Goal: Transaction & Acquisition: Purchase product/service

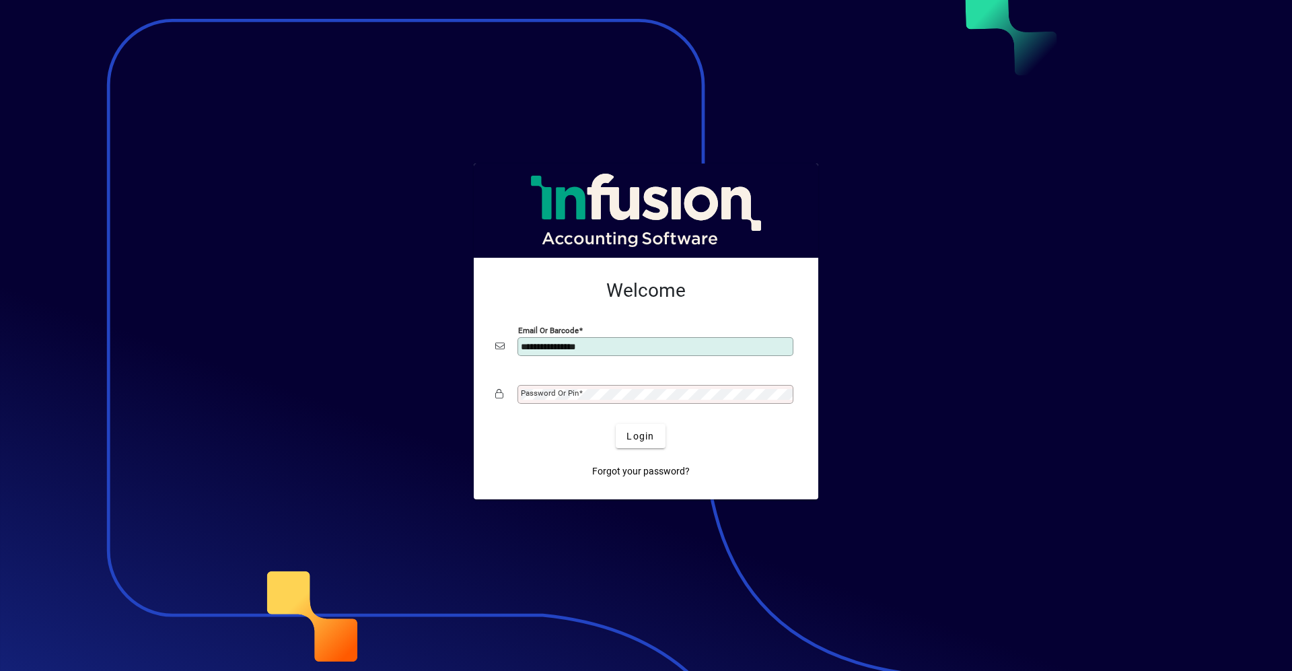
type input "**********"
click at [616, 424] on button "Login" at bounding box center [640, 436] width 49 height 24
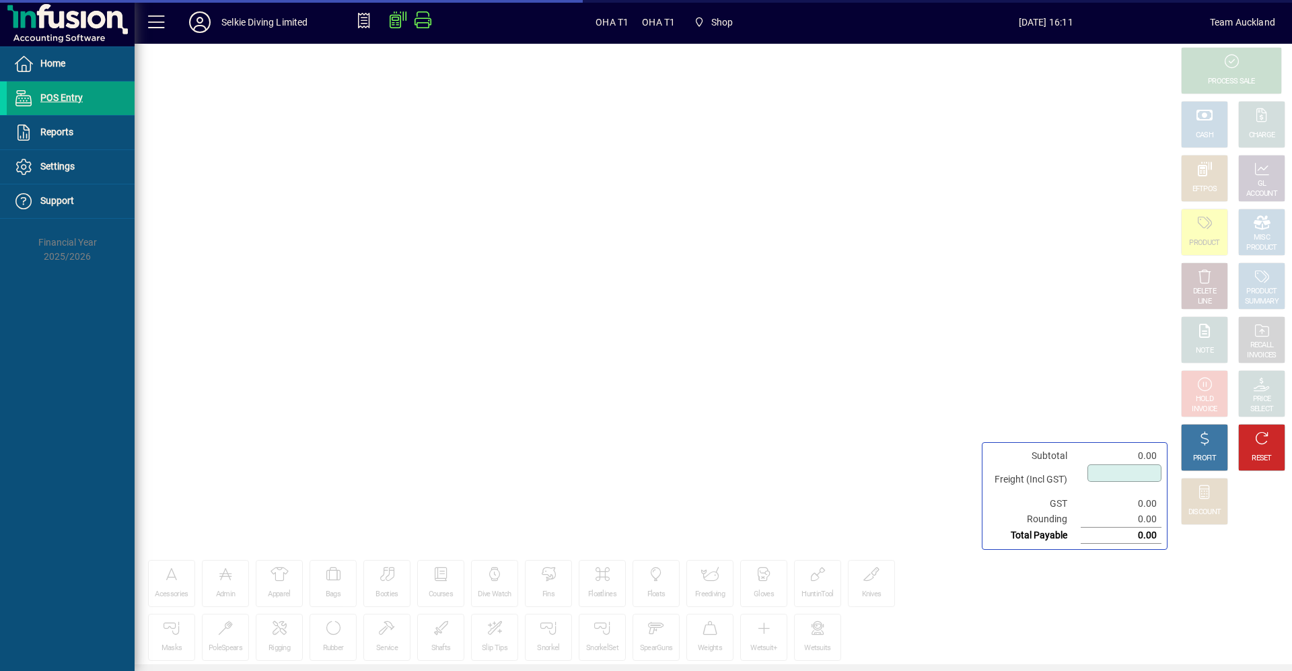
type input "****"
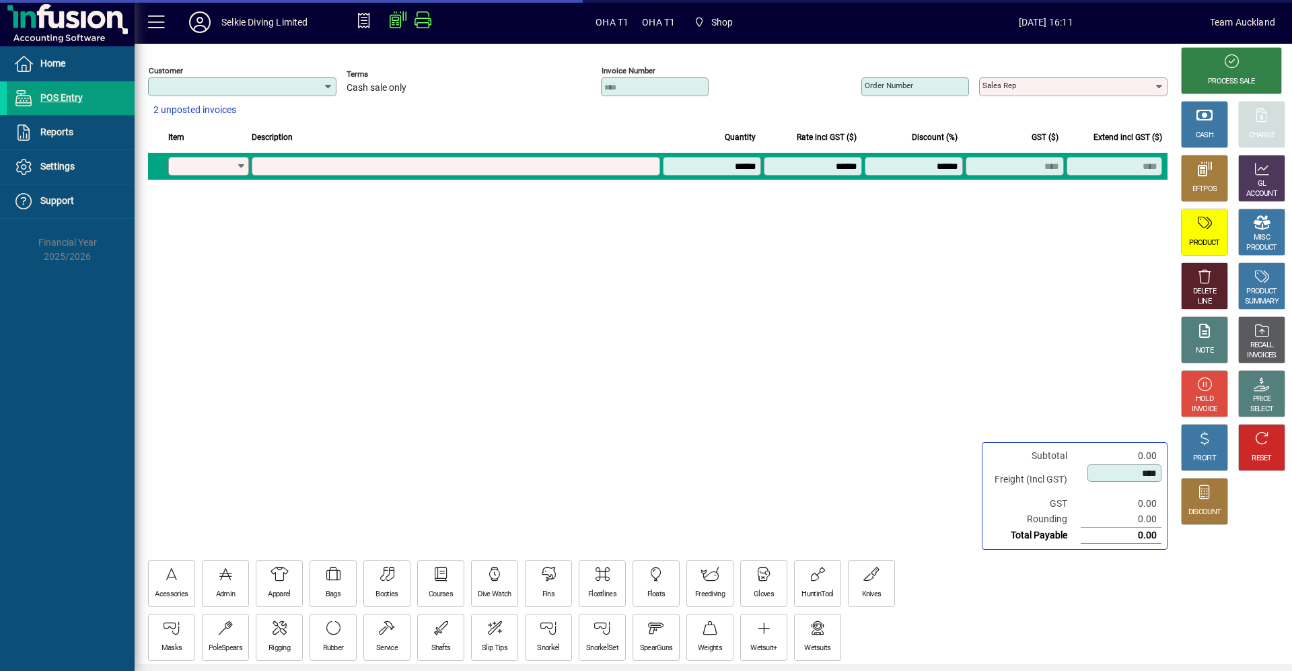
type input "**********"
